Goal: Check status: Check status

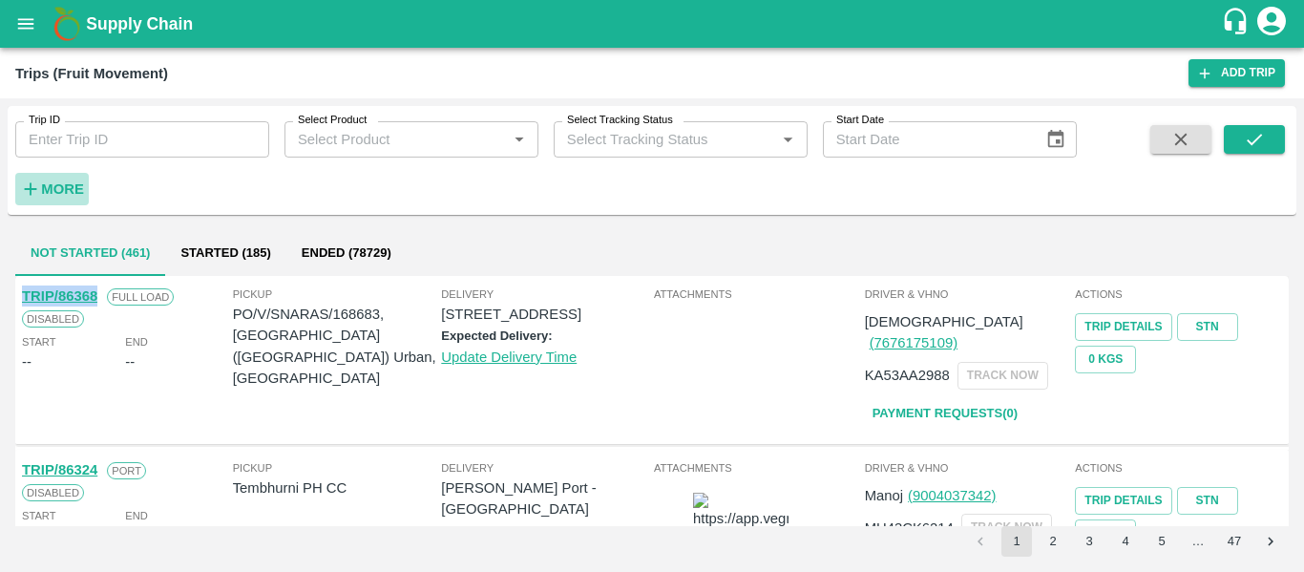
click at [36, 186] on icon "button" at bounding box center [30, 189] width 21 height 21
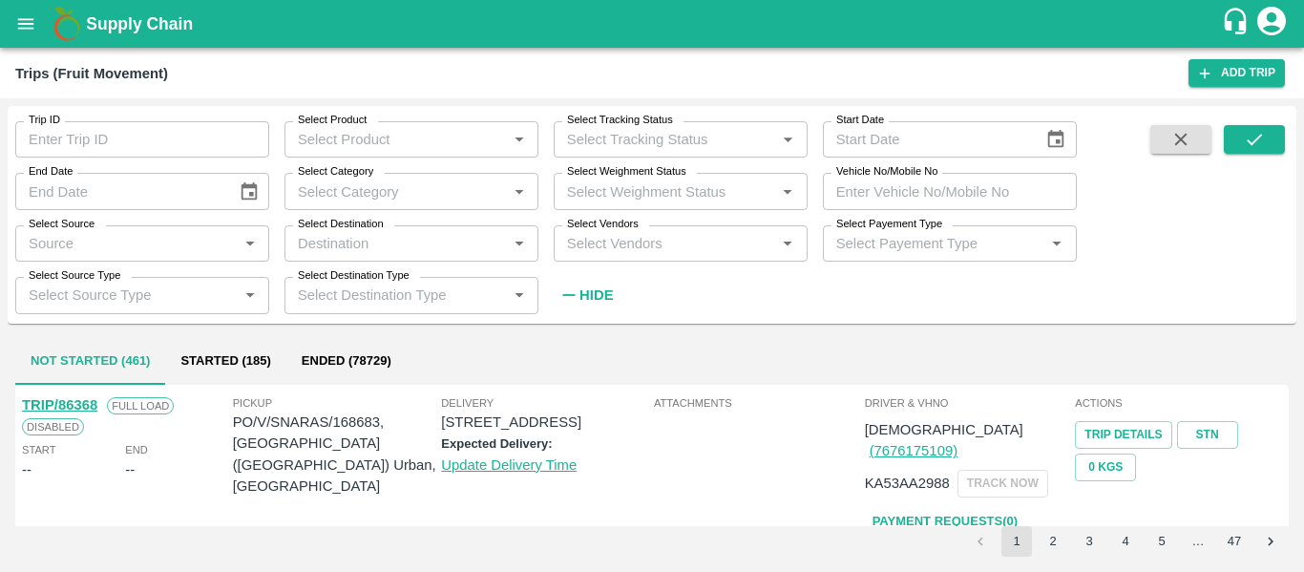
click at [848, 194] on input "Vehicle No/Mobile No" at bounding box center [950, 191] width 254 height 36
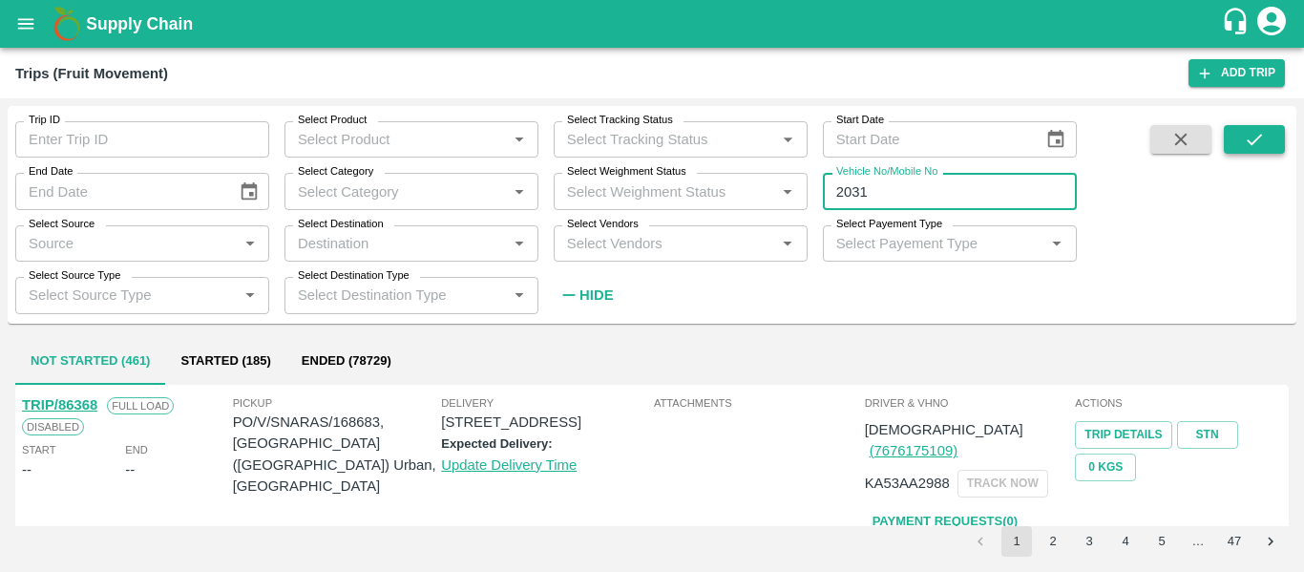
type input "2031"
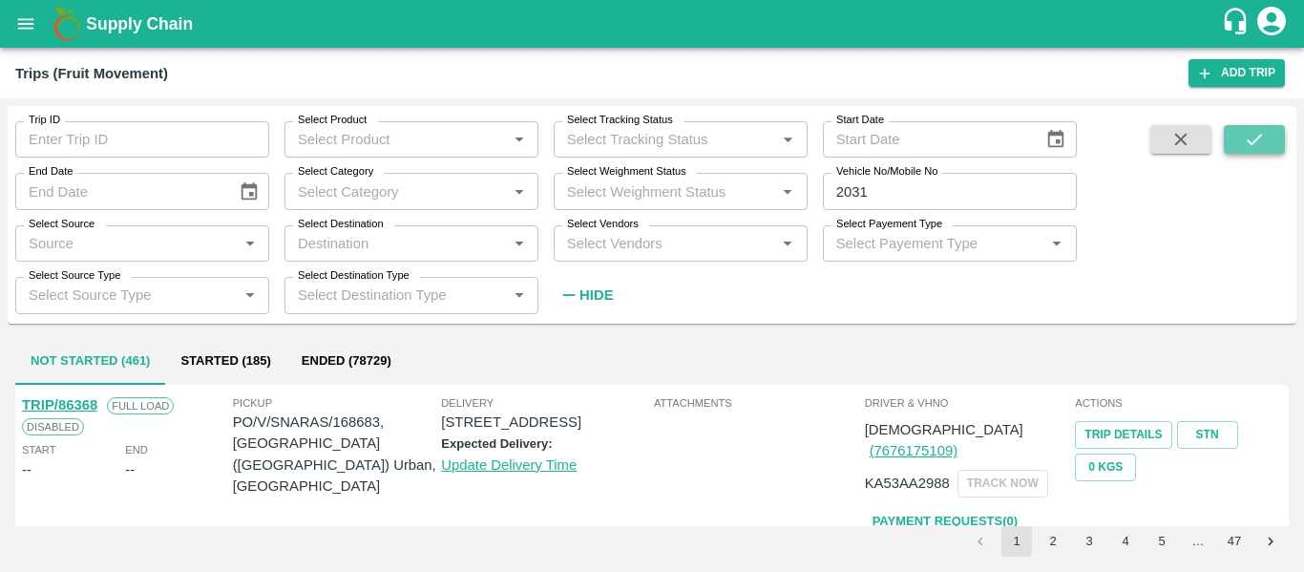
click at [1245, 154] on button "submit" at bounding box center [1254, 139] width 61 height 29
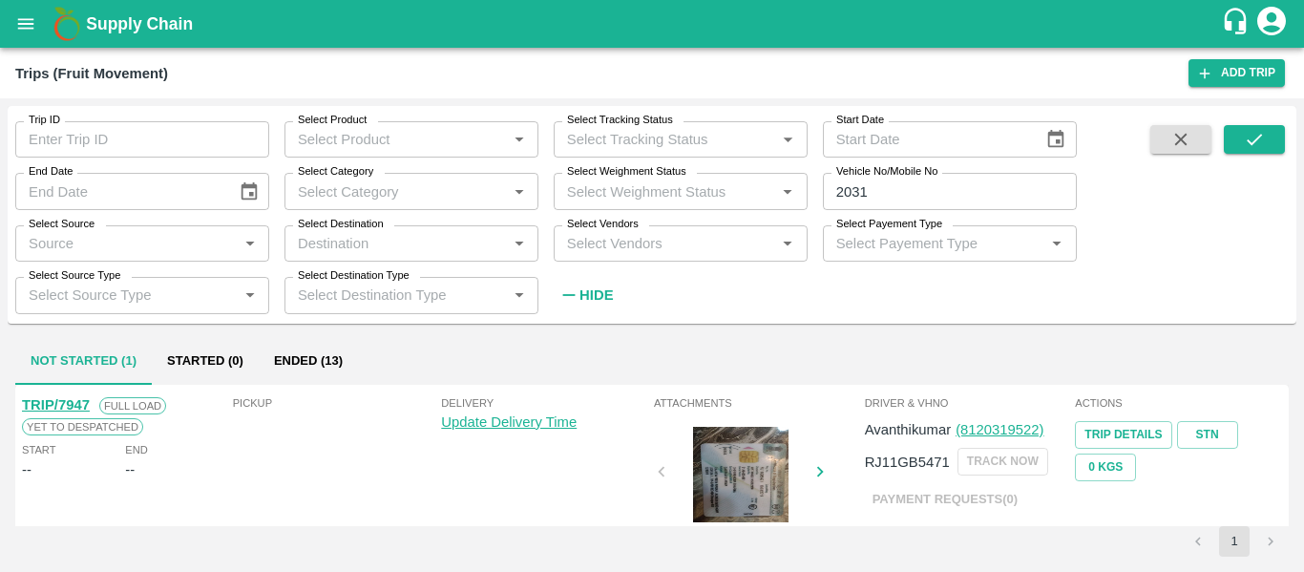
click at [365, 357] on div "Not Started (1) Started (0) Ended (13)" at bounding box center [652, 362] width 1274 height 46
click at [331, 359] on button "Ended (13)" at bounding box center [308, 362] width 99 height 46
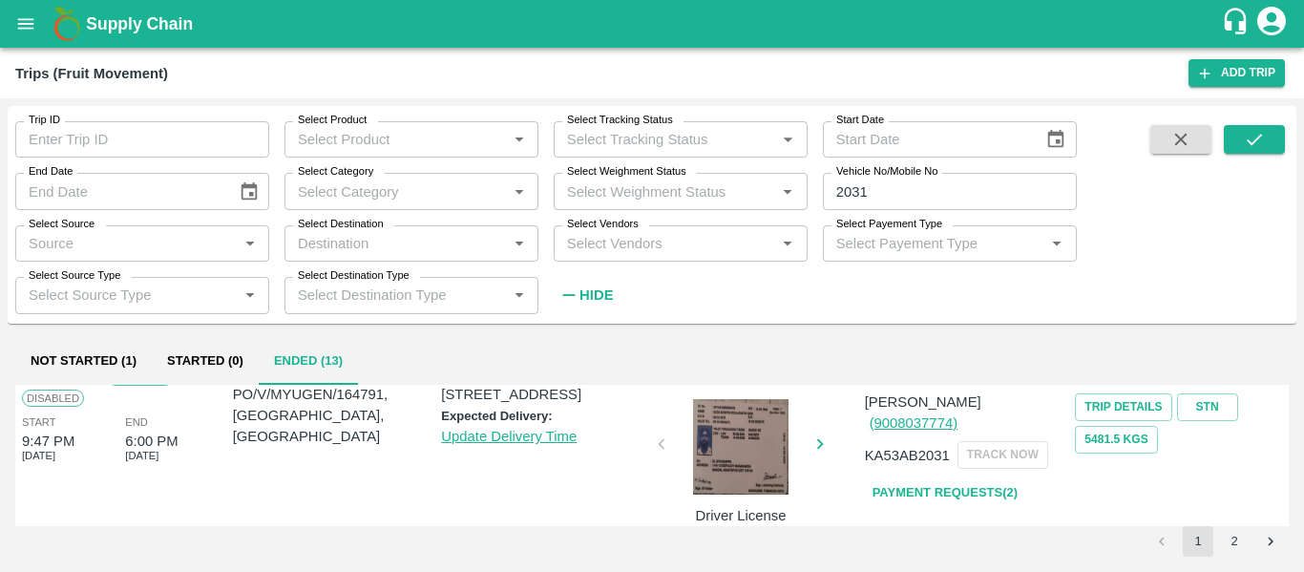
scroll to position [208, 0]
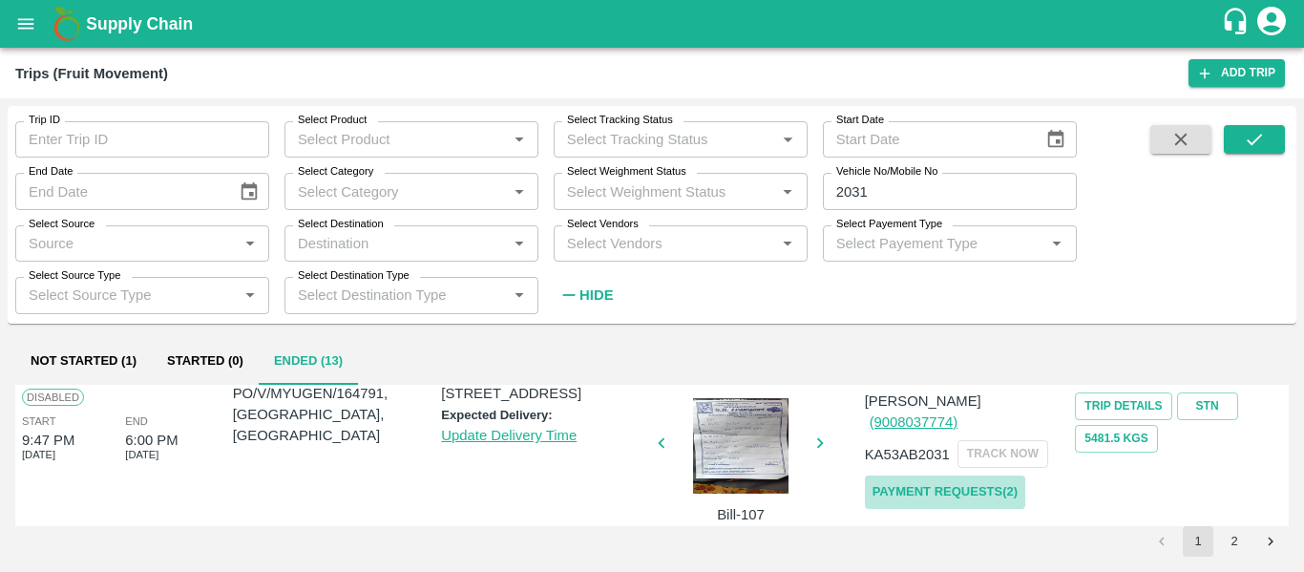
click at [924, 476] on link "Payment Requests( 2 )" at bounding box center [945, 492] width 160 height 33
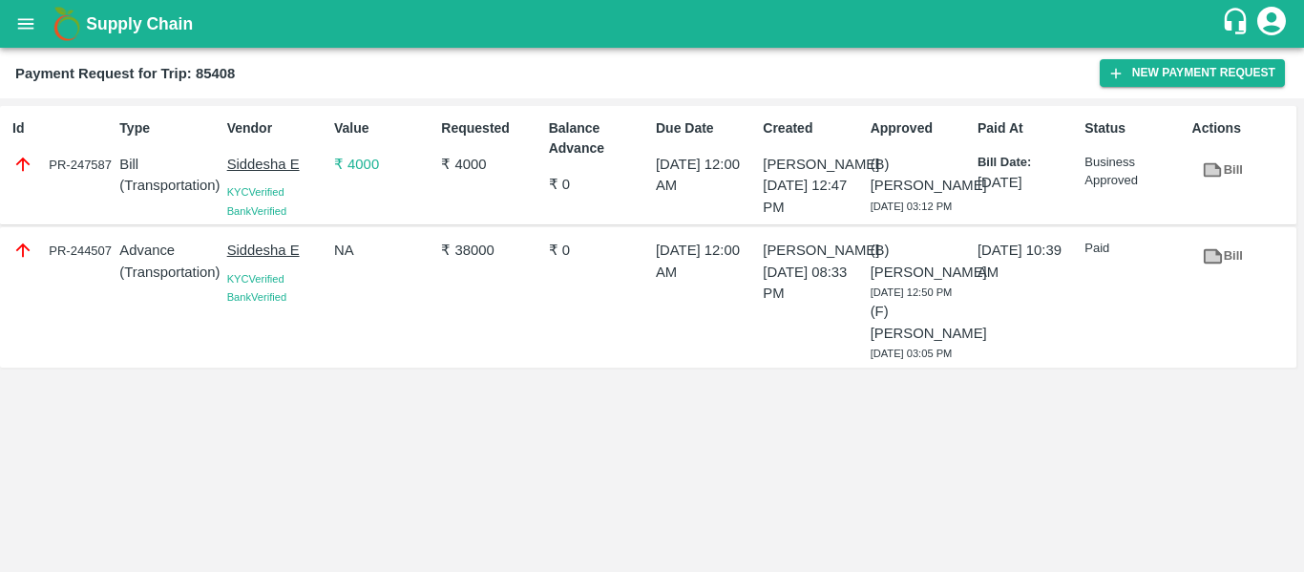
click at [656, 362] on div "25 Jul 2025, 12:00 AM" at bounding box center [701, 297] width 107 height 130
drag, startPoint x: 114, startPoint y: 169, endPoint x: 29, endPoint y: 165, distance: 85.1
click at [29, 165] on div "Id PR-247587 Type Bill ( Transportation ) Vendor Siddesha E KYC Verified Bank V…" at bounding box center [648, 165] width 1297 height 119
click at [100, 225] on div "Id PR-247587 Type Bill ( Transportation ) Vendor Siddesha E KYC Verified Bank V…" at bounding box center [648, 165] width 1297 height 119
drag, startPoint x: 107, startPoint y: 159, endPoint x: 4, endPoint y: 173, distance: 104.1
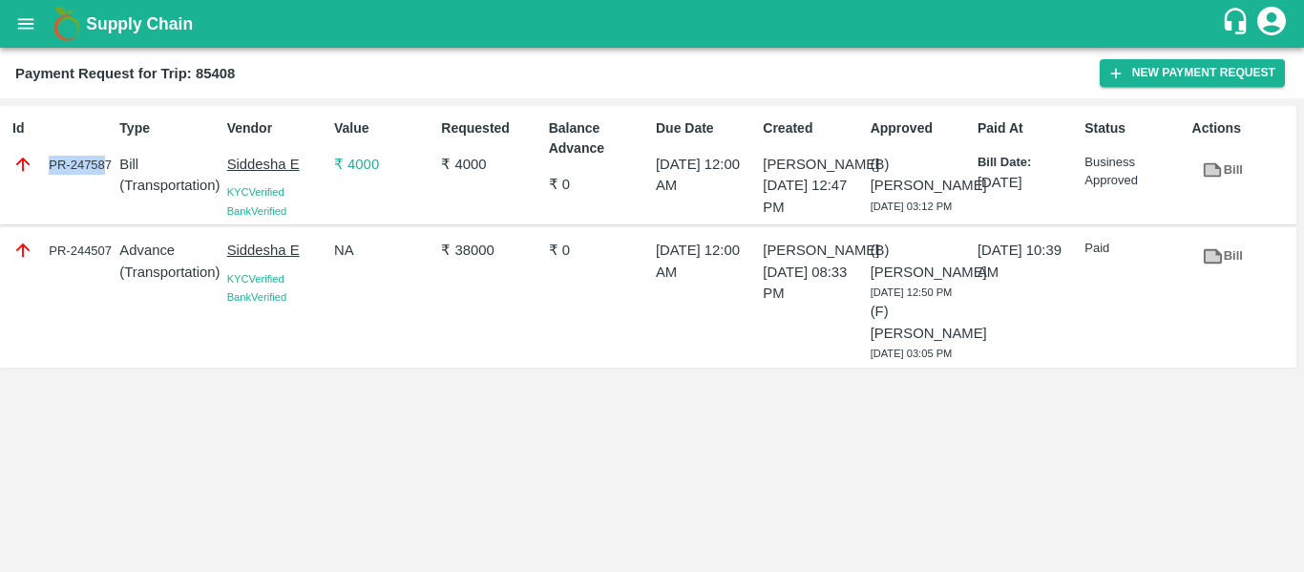
click at [4, 173] on div "Id PR-247587 Type Bill ( Transportation ) Vendor Siddesha E KYC Verified Bank V…" at bounding box center [648, 165] width 1297 height 119
click at [69, 178] on div "Id PR-247587" at bounding box center [58, 165] width 107 height 109
drag, startPoint x: 108, startPoint y: 163, endPoint x: 19, endPoint y: 165, distance: 88.8
click at [19, 165] on div "PR-247587" at bounding box center [61, 164] width 99 height 21
click at [126, 159] on p "Bill" at bounding box center [168, 164] width 99 height 21
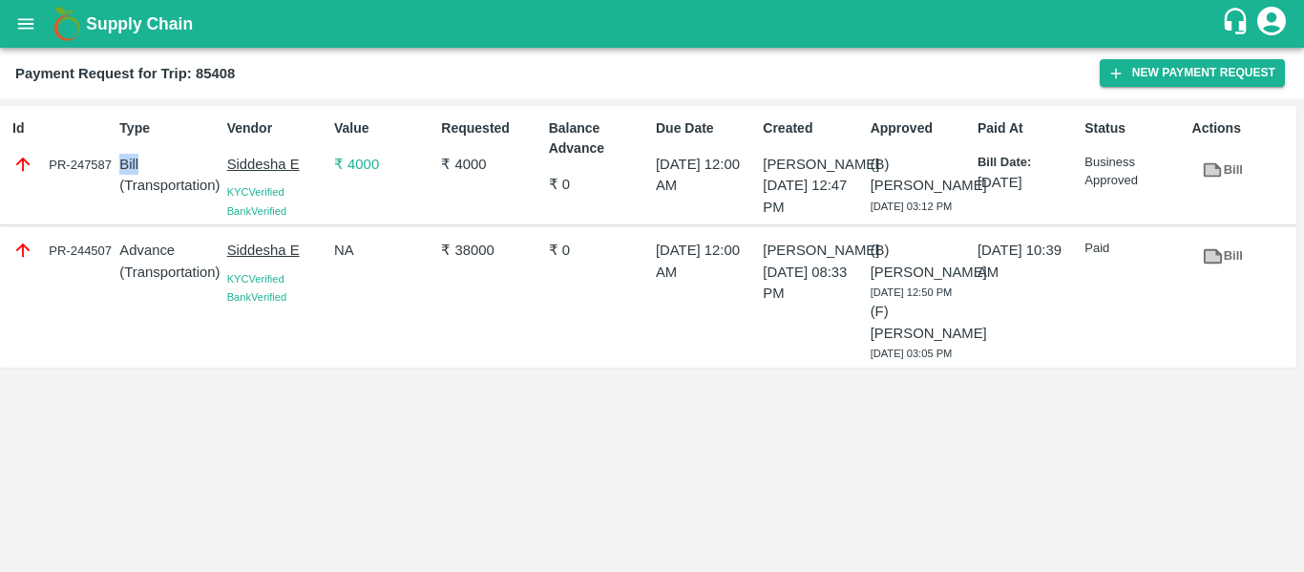
click at [126, 159] on p "Bill" at bounding box center [168, 164] width 99 height 21
click at [101, 163] on div "PR-247587" at bounding box center [61, 164] width 99 height 21
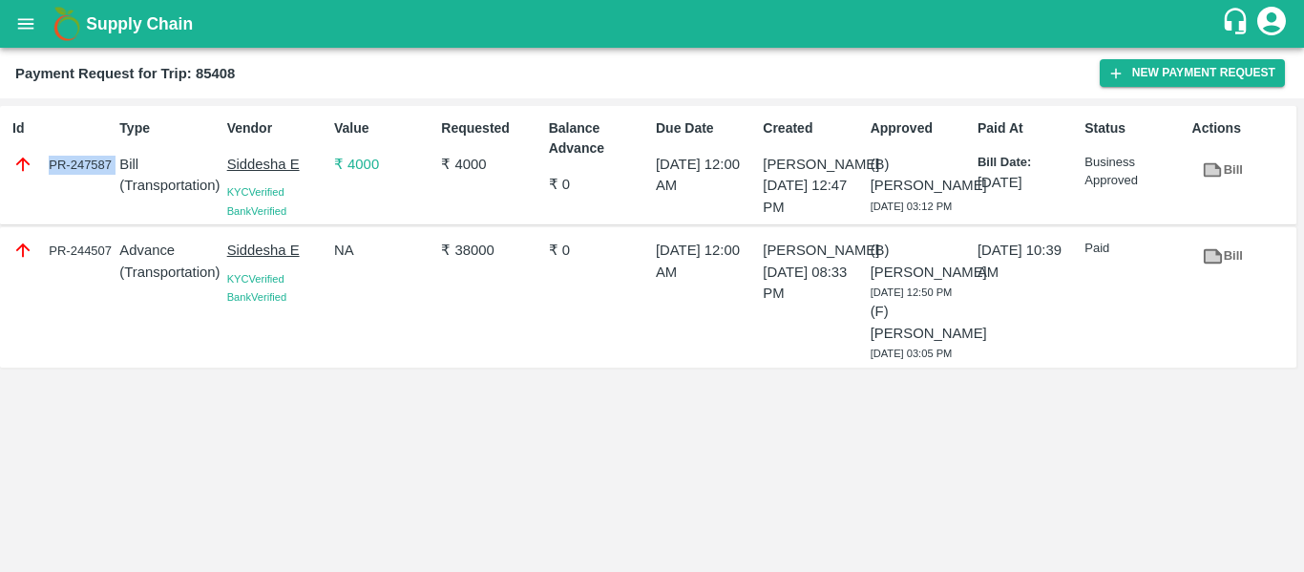
copy div "PR-247587"
